Goal: Information Seeking & Learning: Learn about a topic

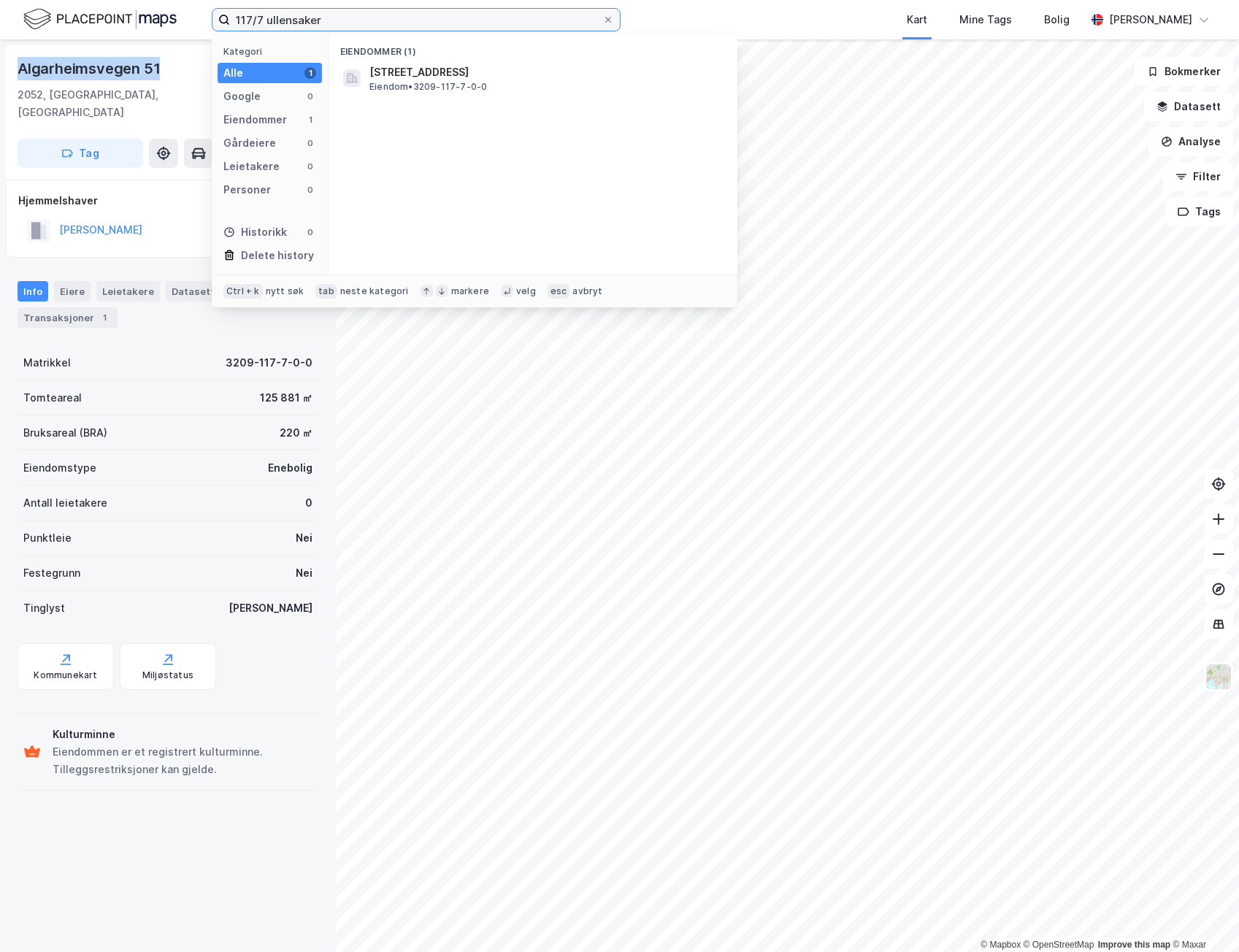
click at [312, 14] on input "117/7 ullensaker" at bounding box center [417, 20] width 372 height 22
type input "187/300"
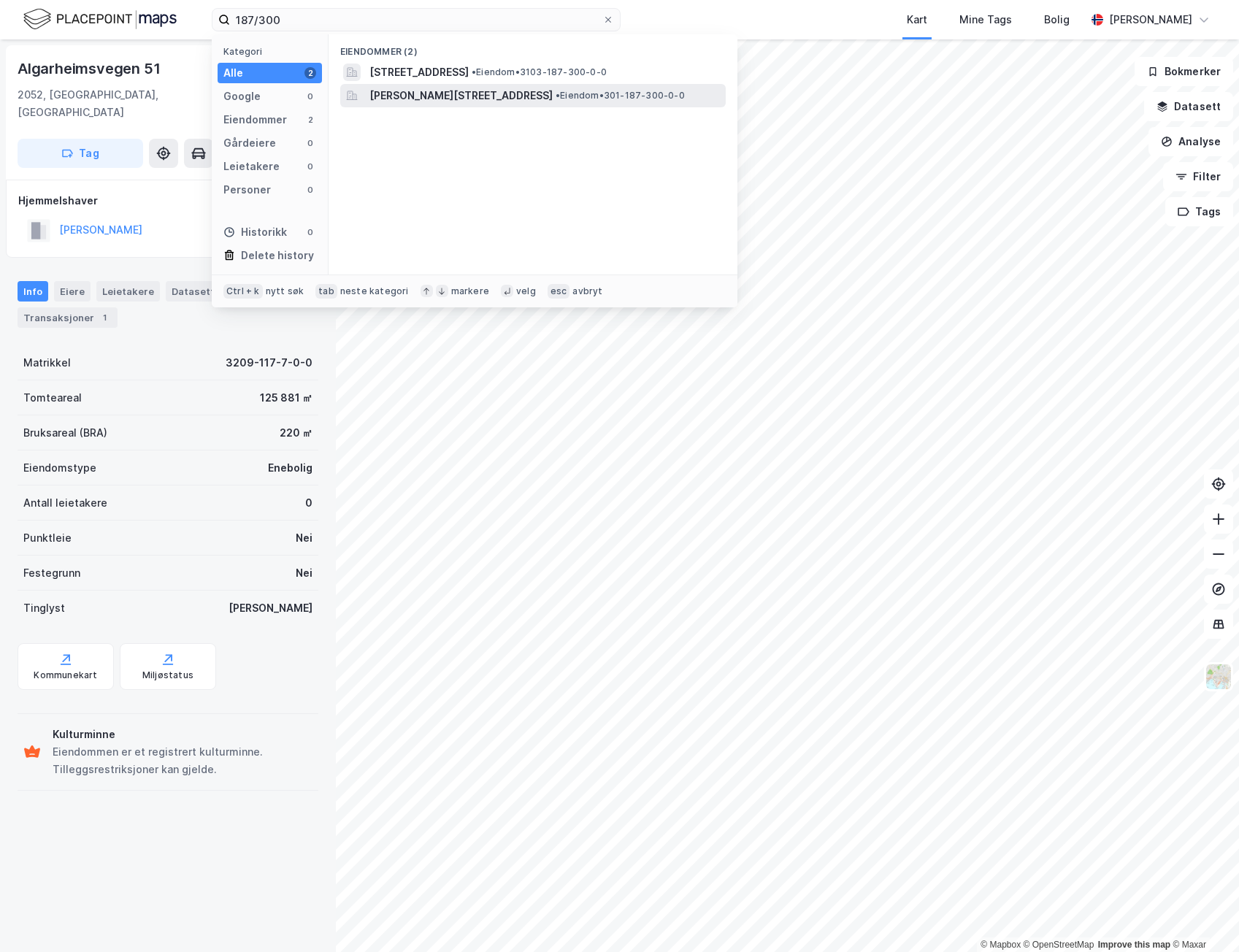
click at [494, 101] on span "[PERSON_NAME][STREET_ADDRESS]" at bounding box center [461, 95] width 183 height 17
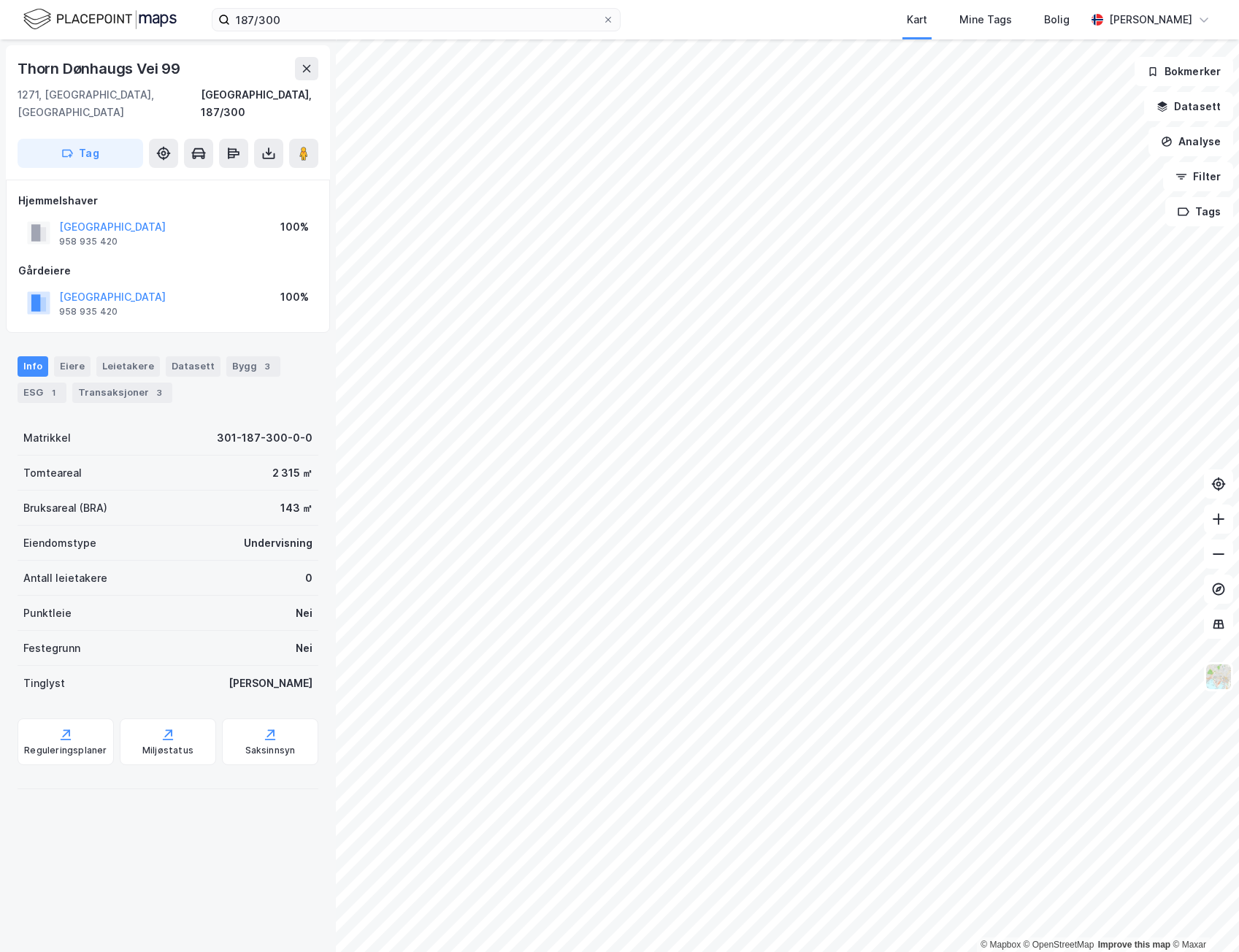
click at [311, 726] on div "© Mapbox © OpenStreetMap Improve this map © Maxar Thorn [STREET_ADDRESS], 187/3…" at bounding box center [619, 496] width 1239 height 912
click at [1207, 112] on button "Datasett" at bounding box center [1189, 107] width 89 height 29
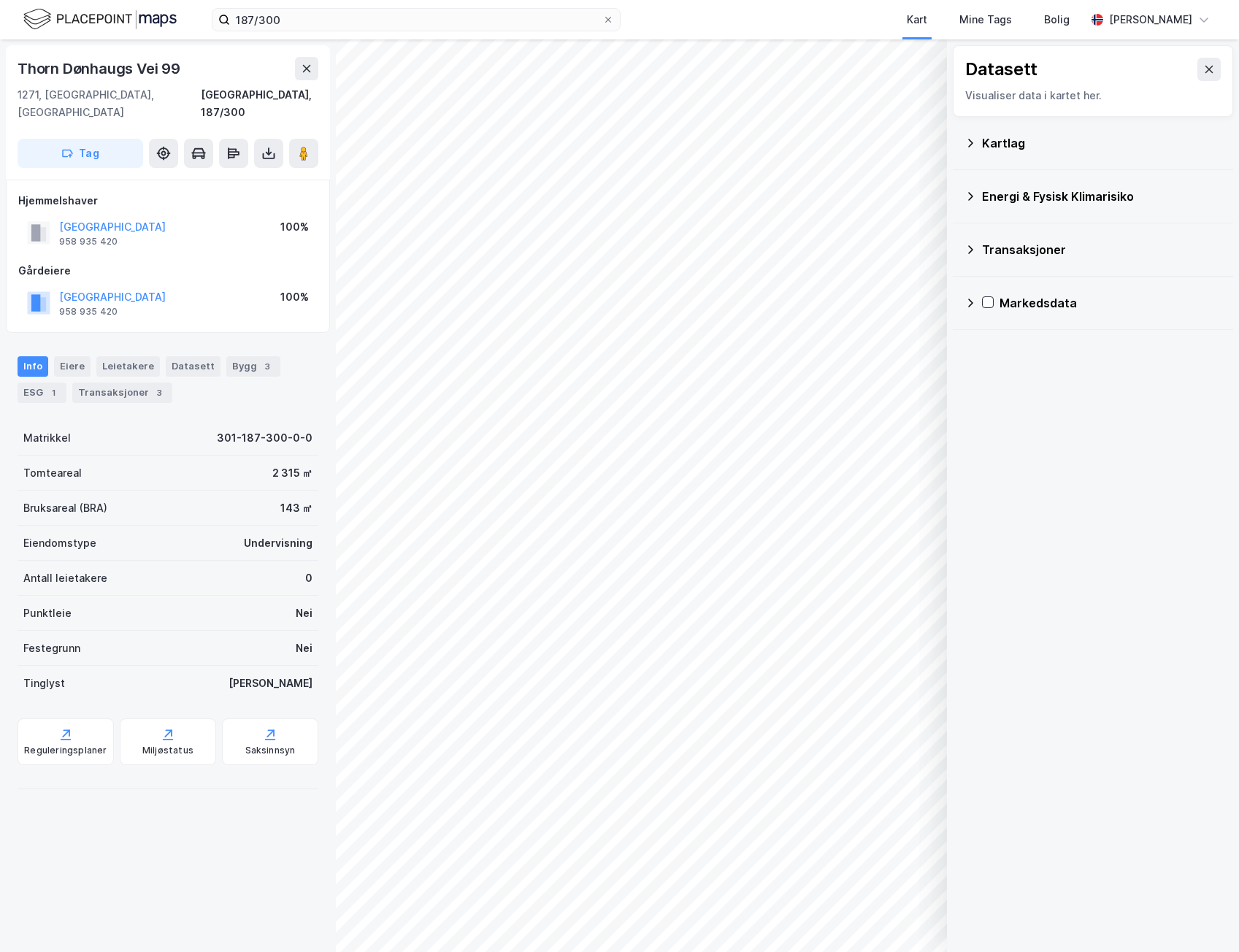
click at [978, 149] on div "Kartlag" at bounding box center [1093, 143] width 257 height 35
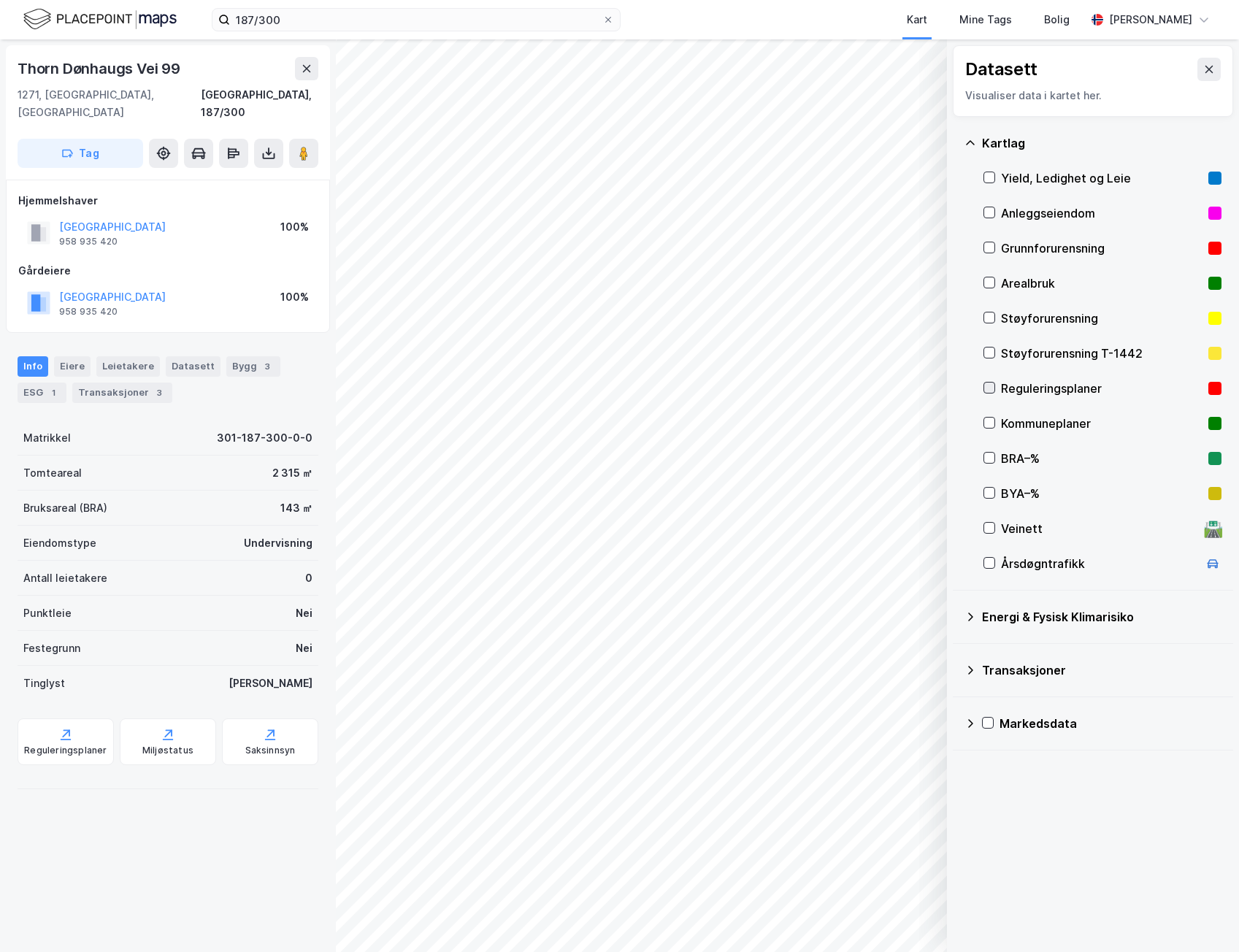
click at [991, 387] on icon at bounding box center [990, 388] width 11 height 11
click at [993, 383] on icon at bounding box center [990, 388] width 11 height 11
click at [989, 419] on icon at bounding box center [990, 423] width 11 height 11
click at [993, 427] on icon at bounding box center [990, 423] width 11 height 11
click at [991, 388] on icon at bounding box center [990, 388] width 8 height 5
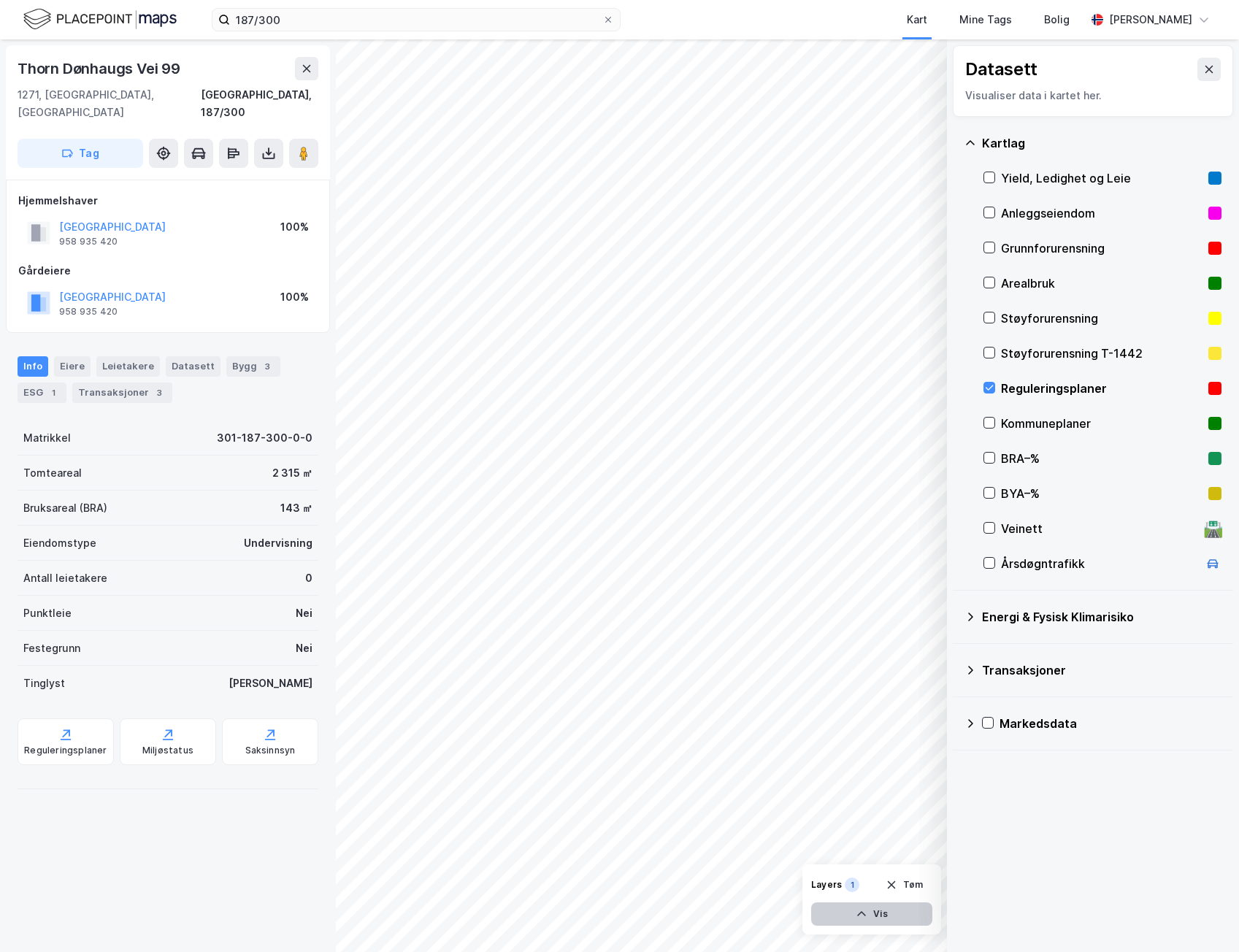
click at [858, 908] on icon "button" at bounding box center [862, 914] width 12 height 12
click at [989, 386] on icon at bounding box center [990, 388] width 11 height 11
click at [987, 386] on icon at bounding box center [990, 388] width 11 height 11
click at [994, 422] on icon at bounding box center [990, 423] width 11 height 11
click at [987, 382] on div at bounding box center [990, 388] width 12 height 12
